Goal: Book appointment/travel/reservation

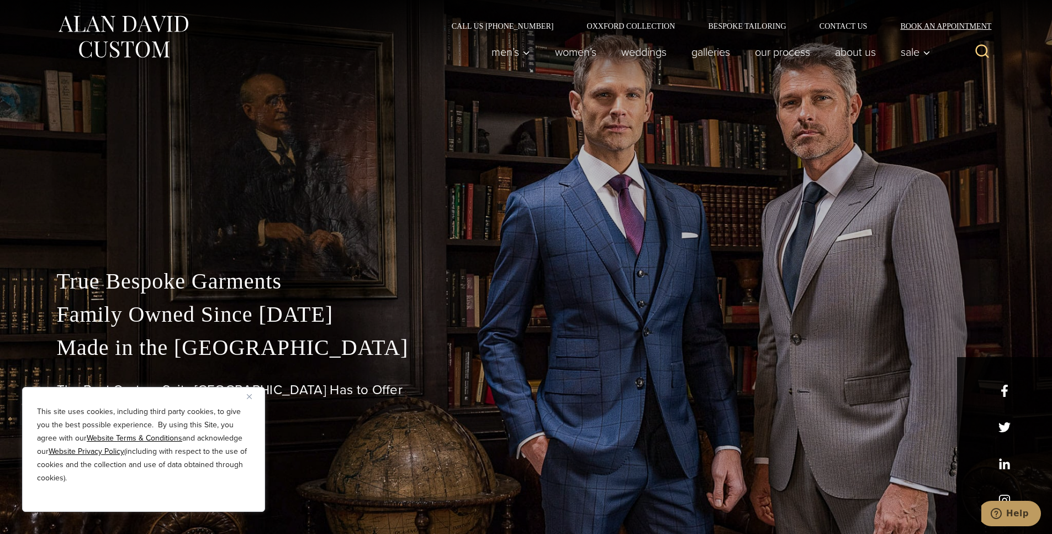
click at [915, 27] on link "Book an Appointment" at bounding box center [940, 26] width 112 height 8
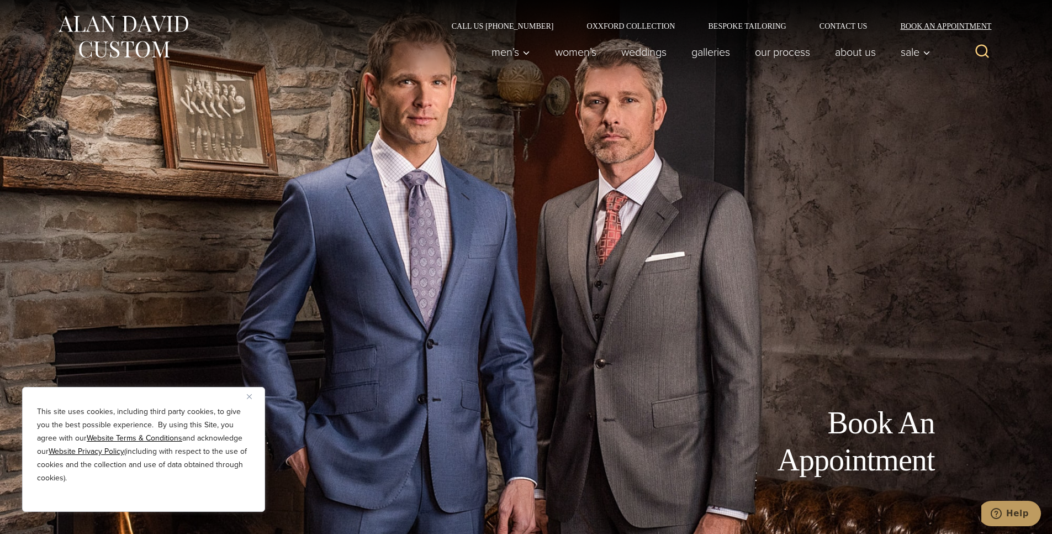
click at [974, 24] on link "Book an Appointment" at bounding box center [940, 26] width 112 height 8
click at [632, 27] on link "Oxxford Collection" at bounding box center [631, 26] width 122 height 8
